Goal: Transaction & Acquisition: Subscribe to service/newsletter

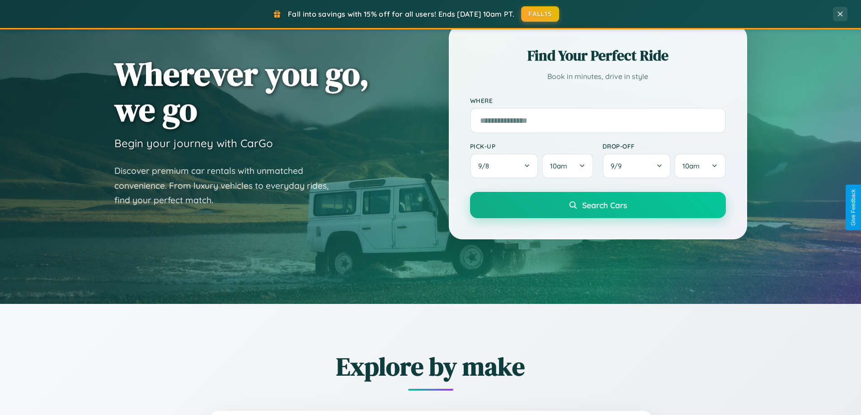
scroll to position [389, 0]
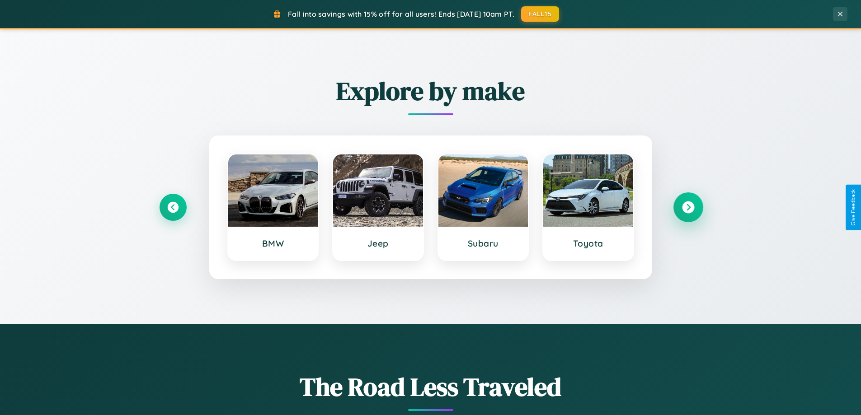
click at [688, 207] on icon at bounding box center [688, 208] width 12 height 12
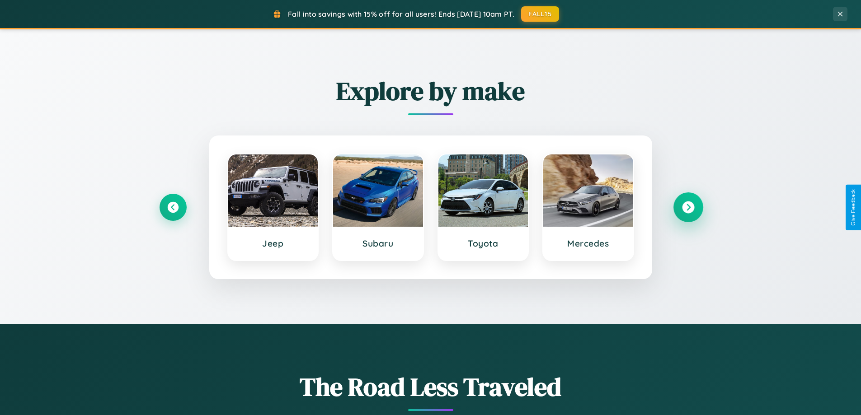
click at [688, 207] on icon at bounding box center [688, 208] width 12 height 12
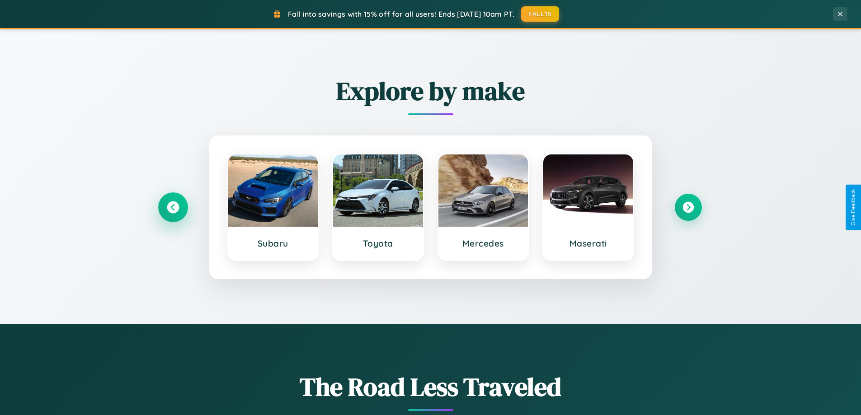
click at [173, 207] on icon at bounding box center [173, 208] width 12 height 12
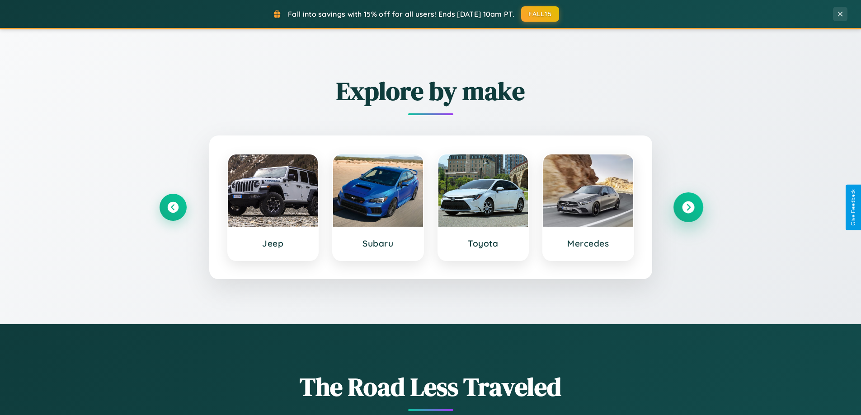
click at [688, 207] on icon at bounding box center [688, 208] width 12 height 12
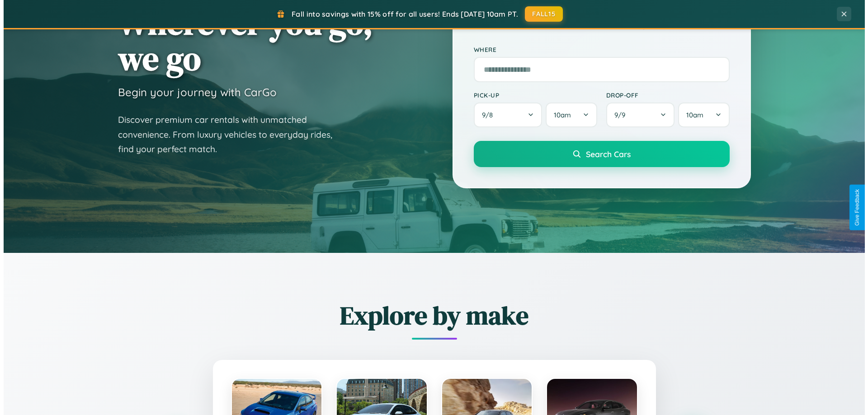
scroll to position [0, 0]
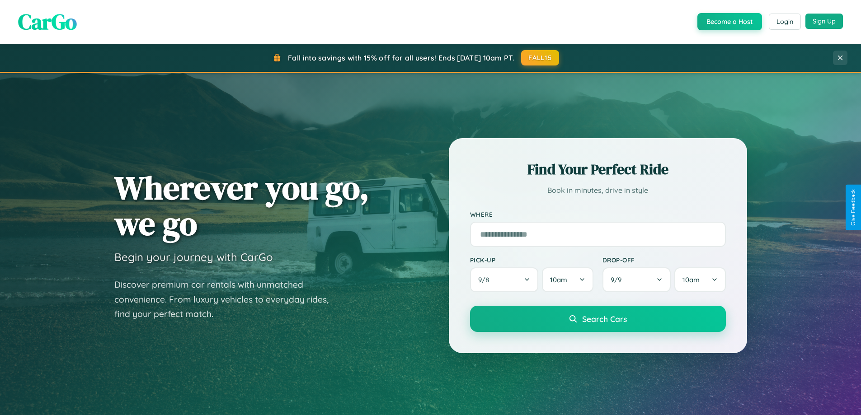
click at [824, 21] on button "Sign Up" at bounding box center [824, 21] width 38 height 15
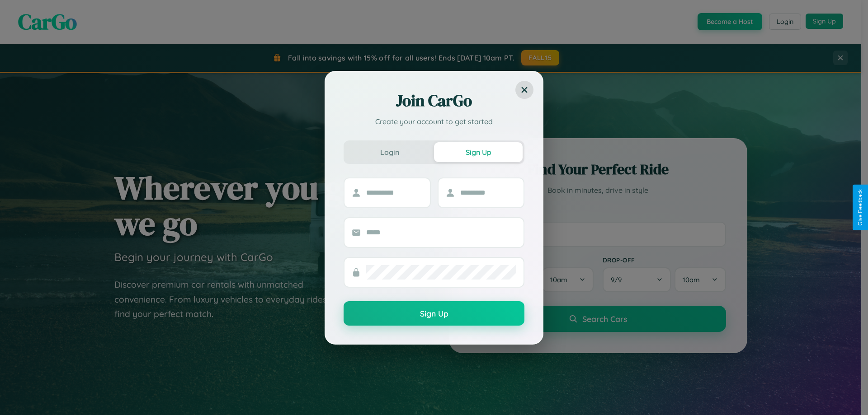
scroll to position [1739, 0]
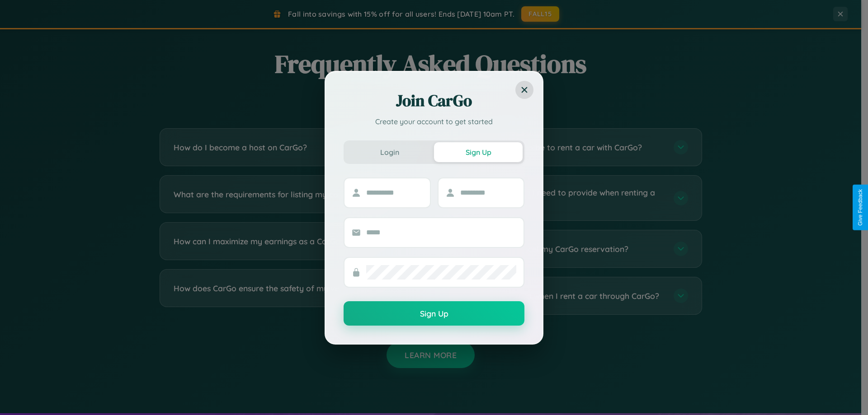
click at [290, 147] on div "Join CarGo Create your account to get started Login Sign Up Sign Up" at bounding box center [434, 207] width 868 height 415
click at [570, 249] on div "Join CarGo Create your account to get started Login Sign Up Sign Up" at bounding box center [434, 207] width 868 height 415
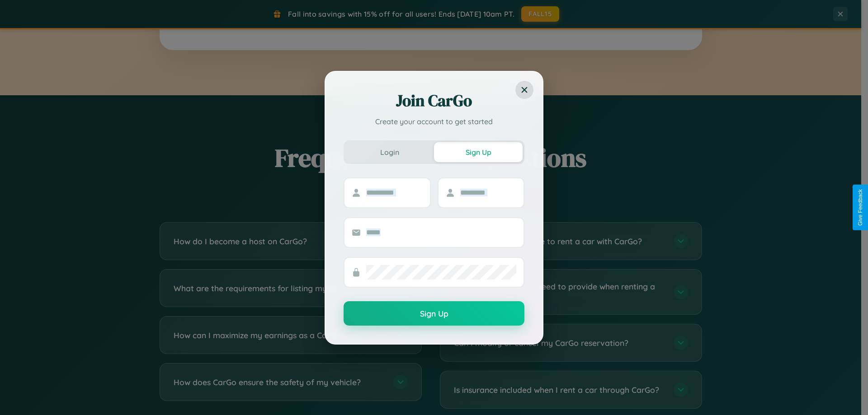
scroll to position [1452, 0]
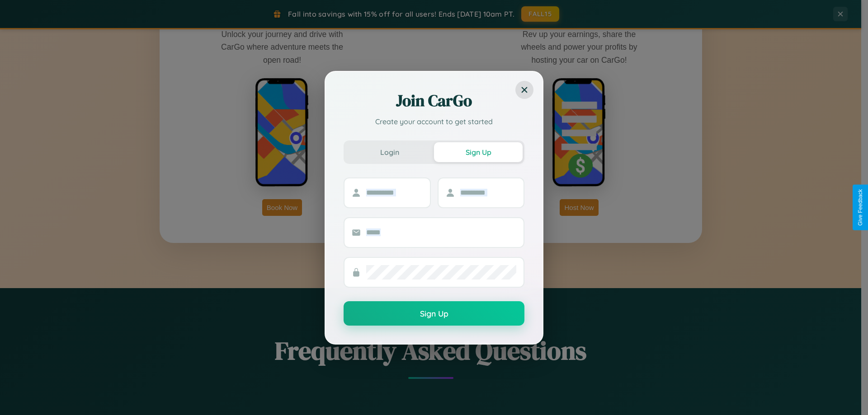
click at [579, 207] on div "Join CarGo Create your account to get started Login Sign Up Sign Up" at bounding box center [434, 207] width 868 height 415
